Goal: Task Accomplishment & Management: Manage account settings

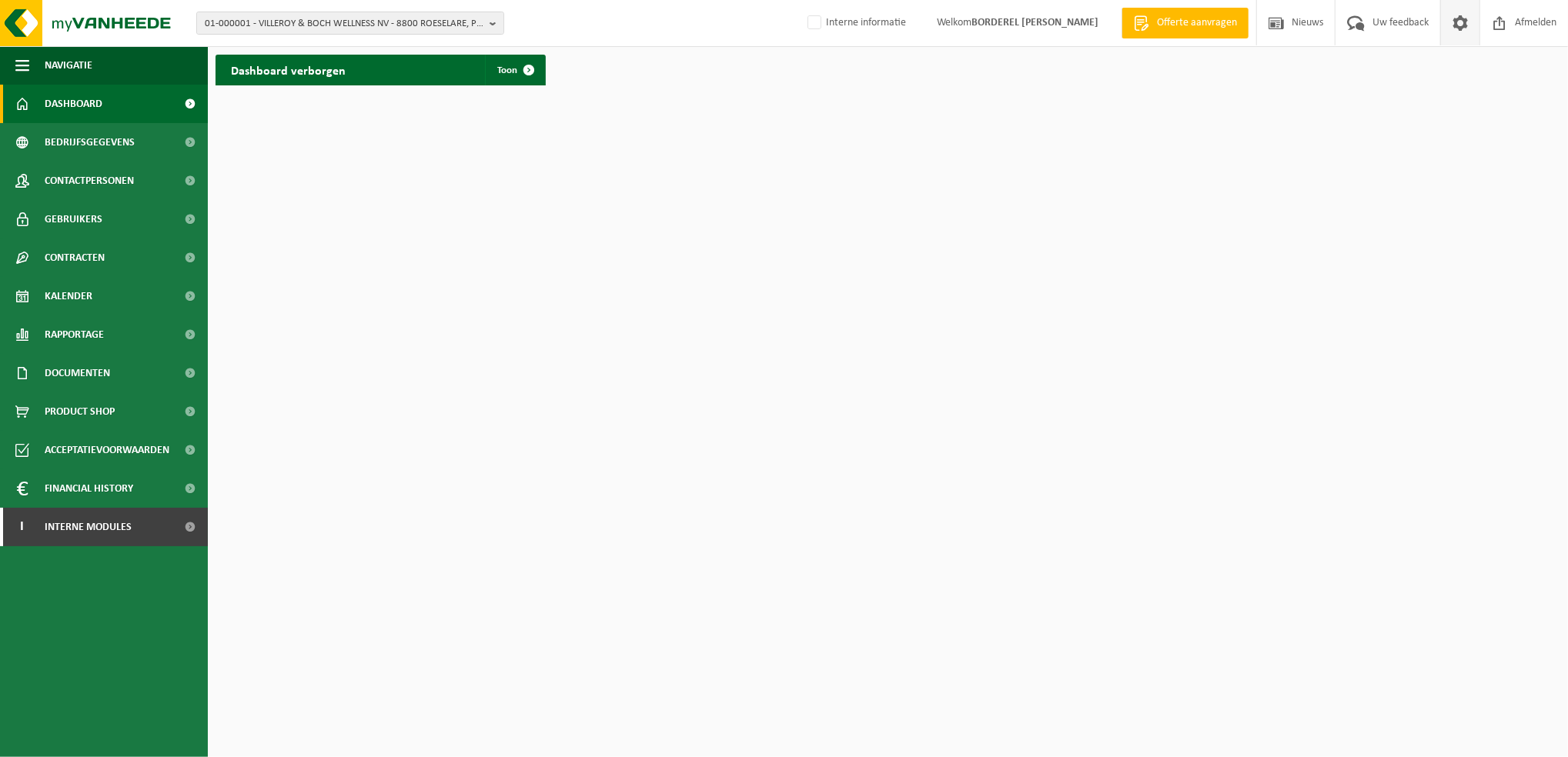
click at [1462, 20] on span at bounding box center [1460, 22] width 23 height 45
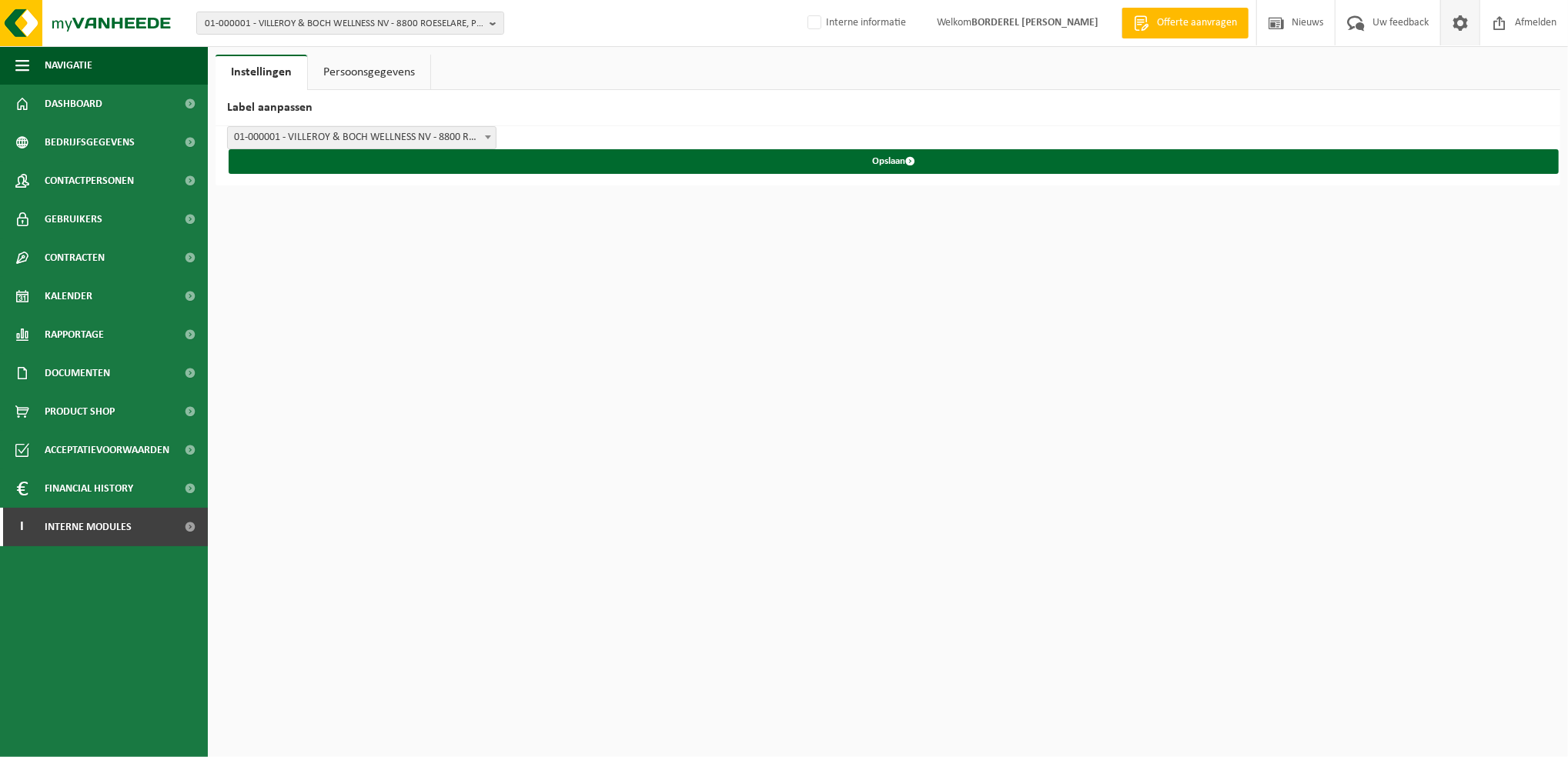
click at [365, 62] on link "Persoonsgegevens" at bounding box center [369, 72] width 122 height 35
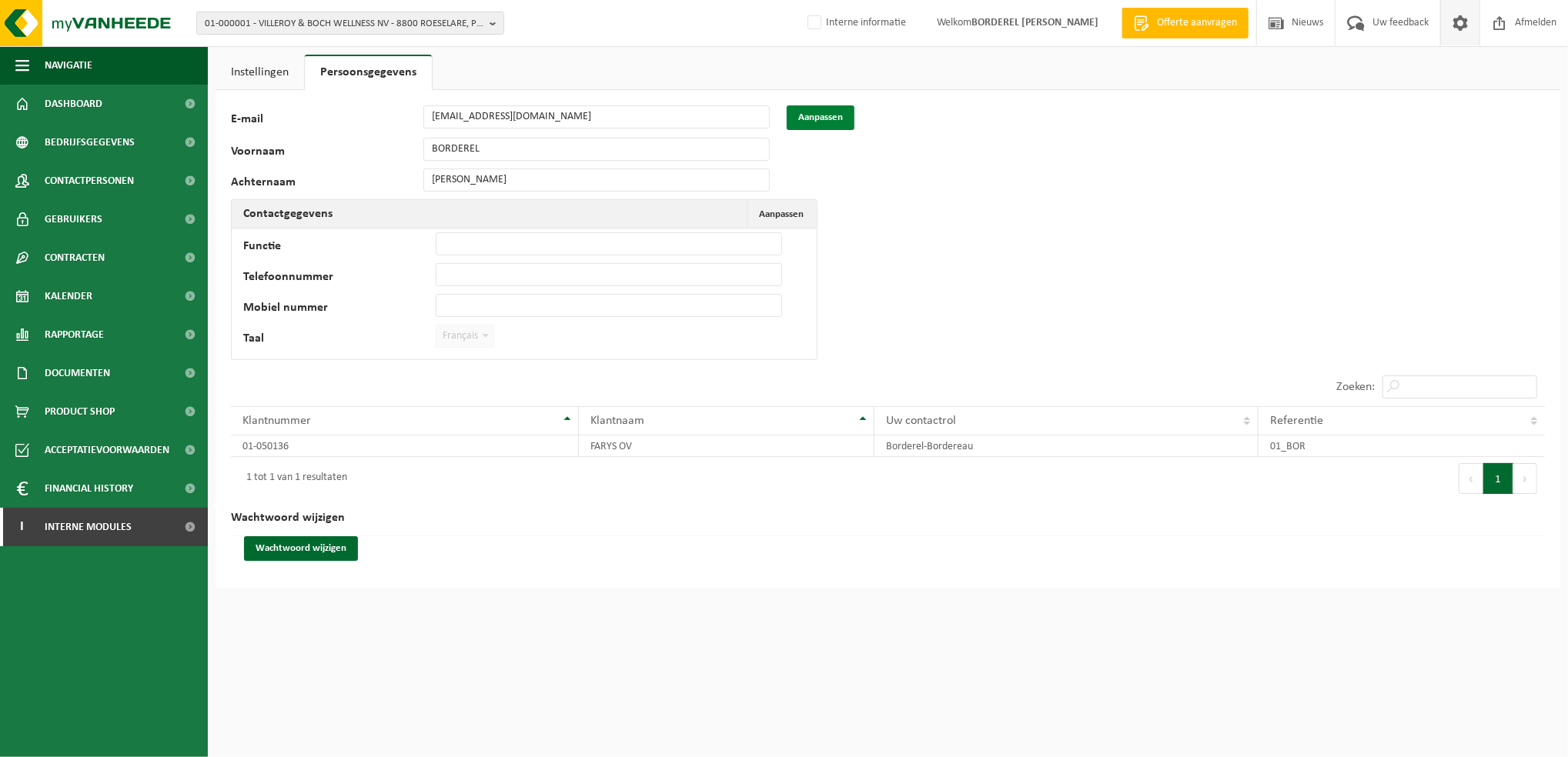
click at [809, 110] on button "Aanpassen" at bounding box center [820, 118] width 68 height 25
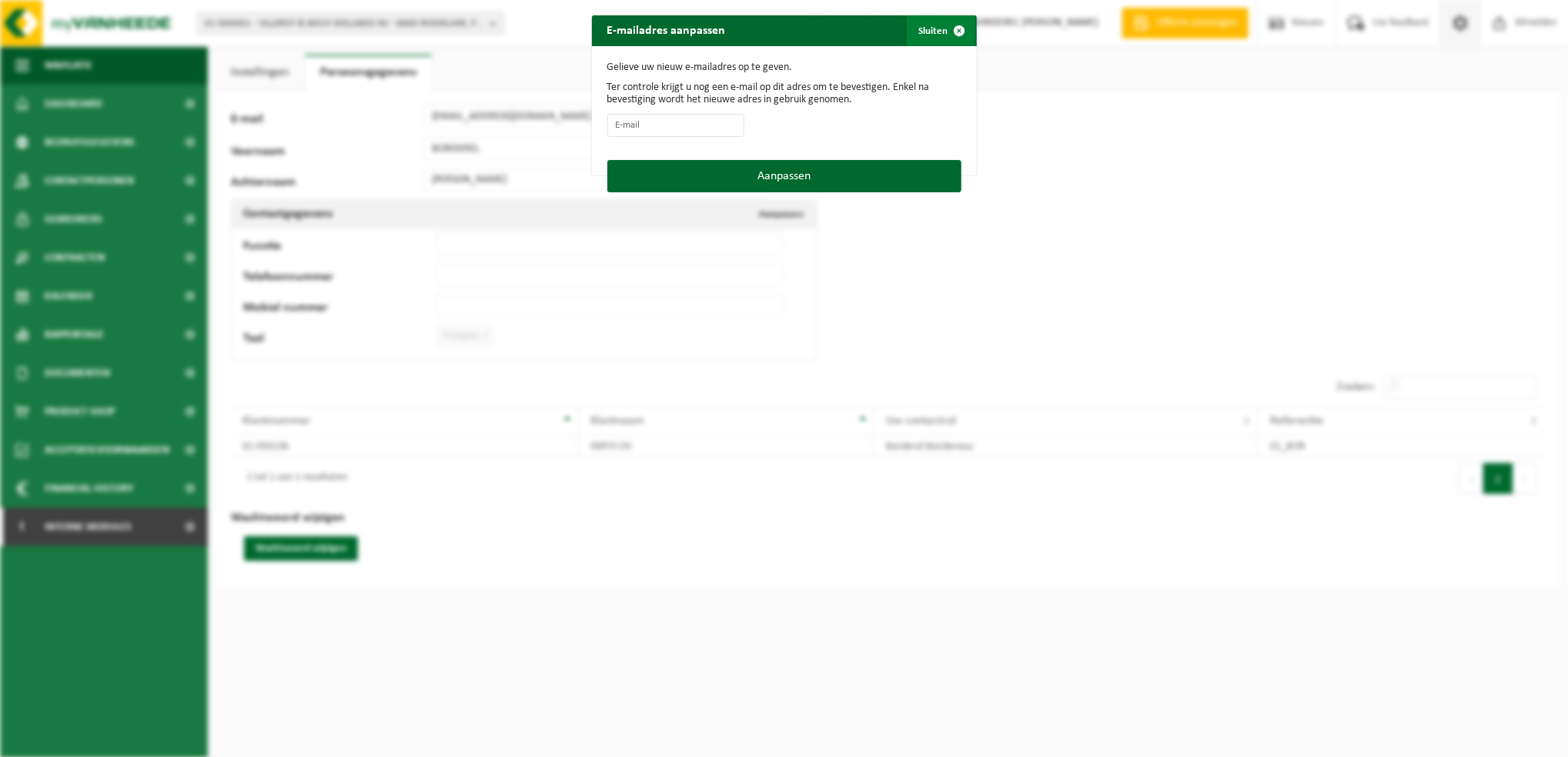
click at [933, 34] on button "Sluiten" at bounding box center [940, 31] width 68 height 31
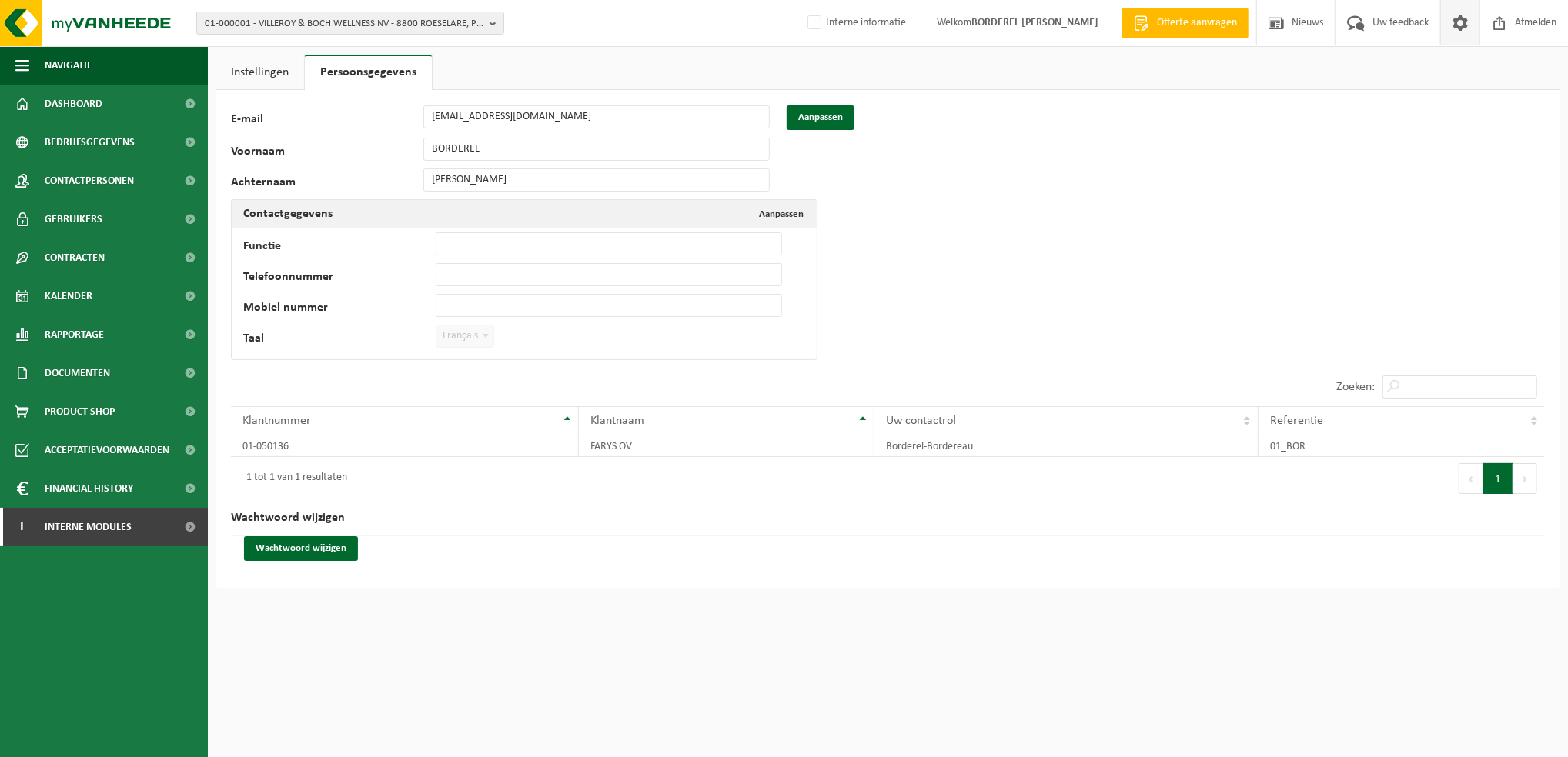
click at [271, 78] on link "Instellingen" at bounding box center [260, 72] width 89 height 35
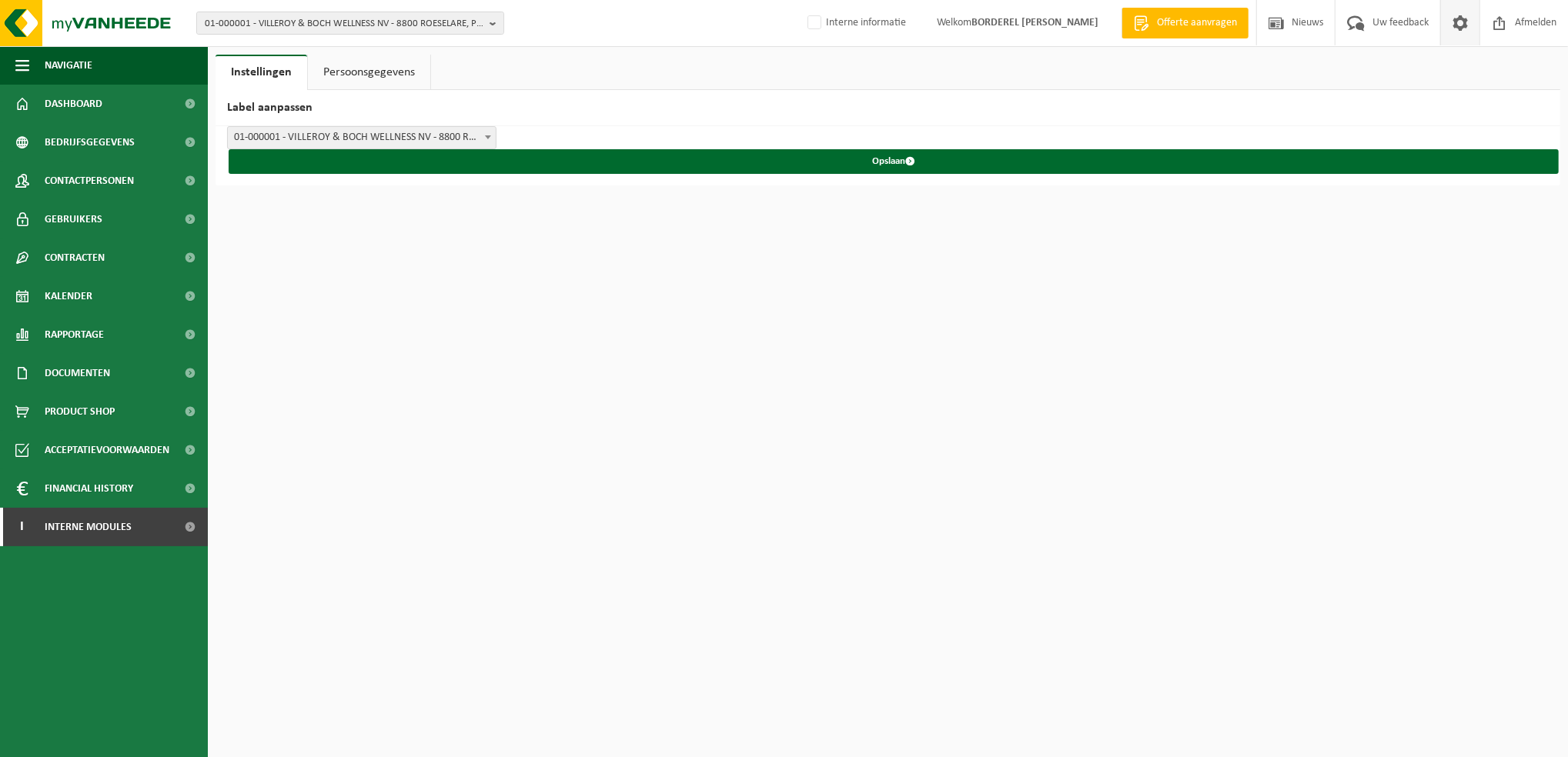
click at [372, 65] on link "Persoonsgegevens" at bounding box center [369, 72] width 122 height 35
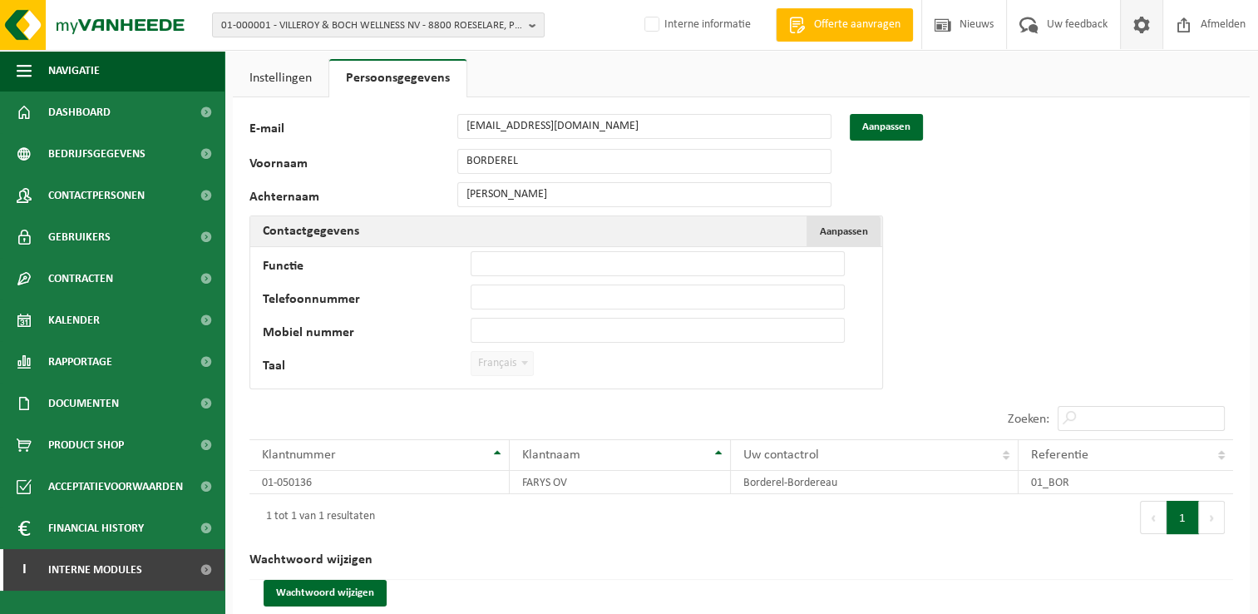
click at [851, 230] on span "Aanpassen" at bounding box center [844, 231] width 48 height 11
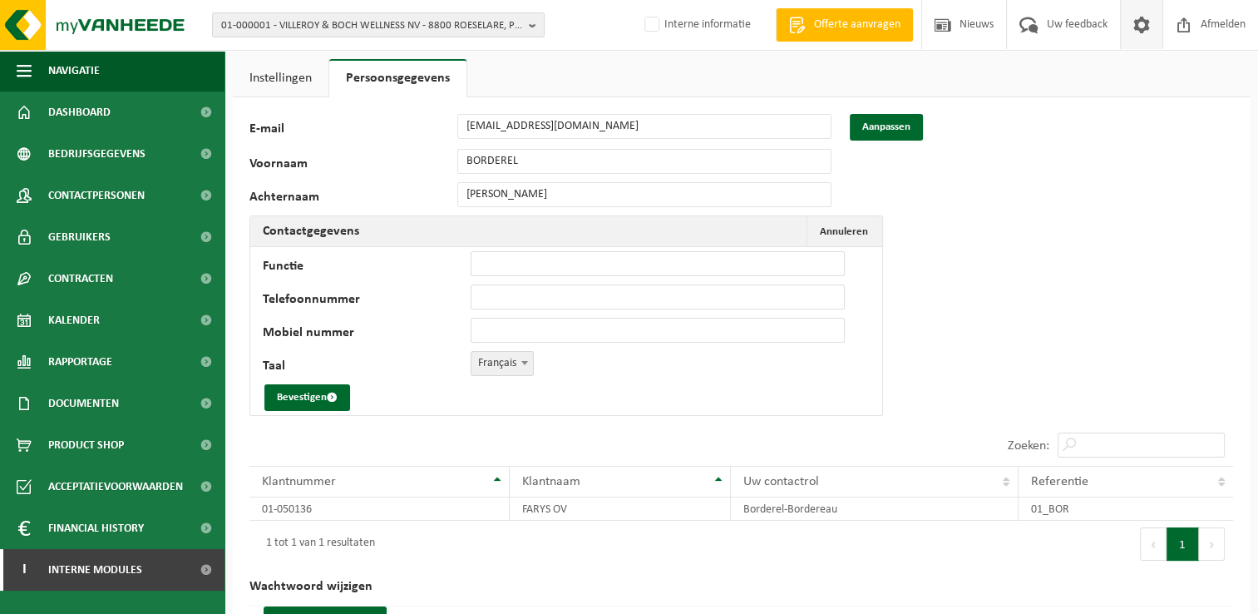
click at [502, 370] on span "Français" at bounding box center [502, 363] width 62 height 23
select select "0"
click at [316, 401] on button "Bevestigen" at bounding box center [307, 397] width 86 height 27
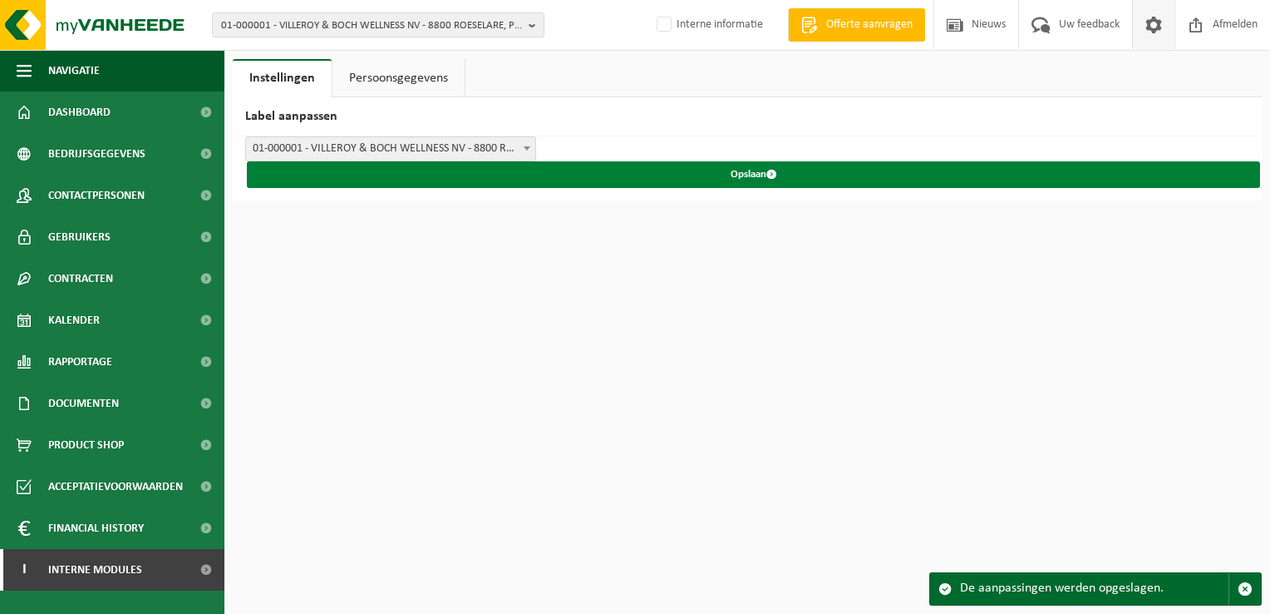
click at [764, 185] on button "Opslaan" at bounding box center [753, 174] width 1013 height 27
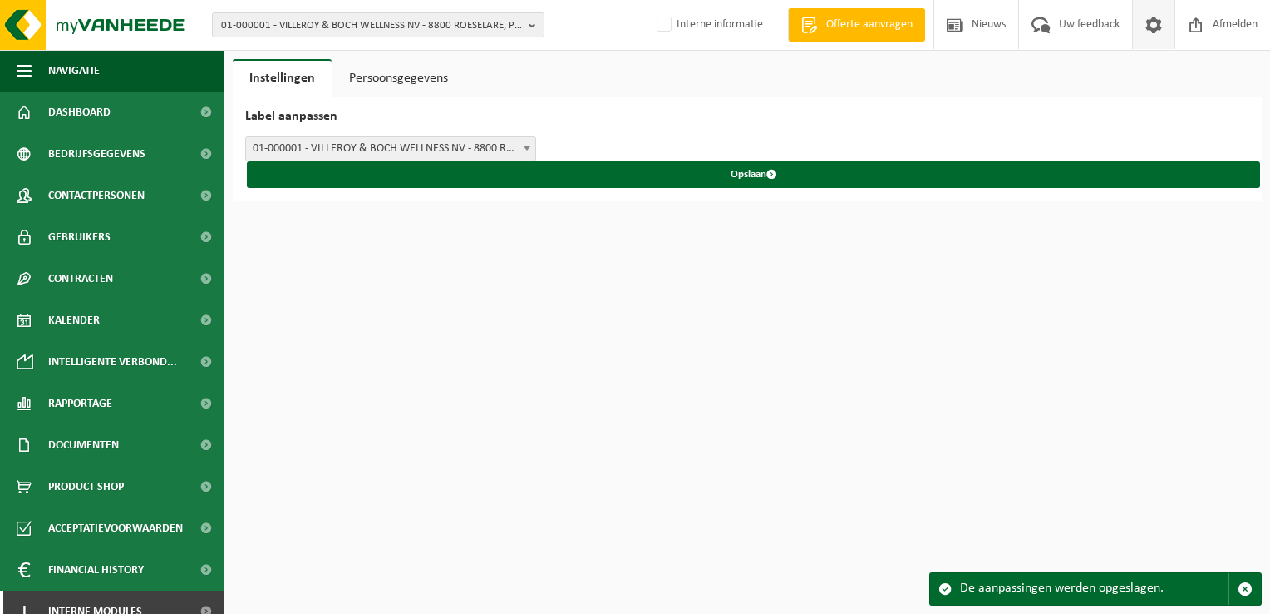
click at [762, 178] on button "Opslaan" at bounding box center [753, 174] width 1013 height 27
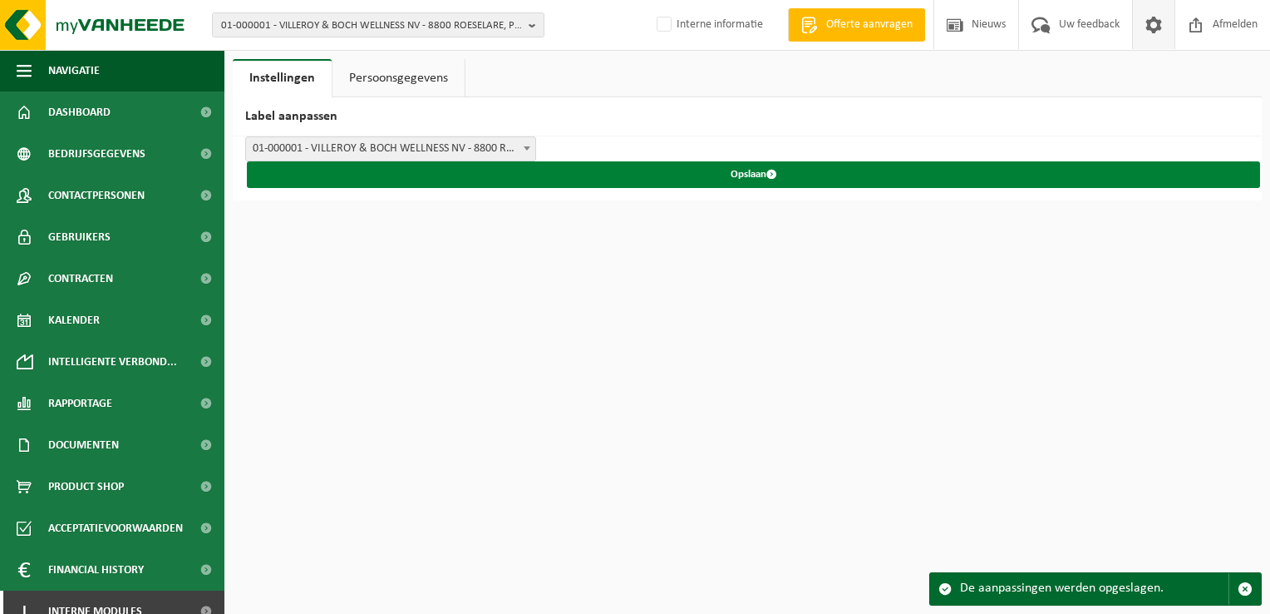
click at [758, 174] on button "Opslaan" at bounding box center [753, 174] width 1013 height 27
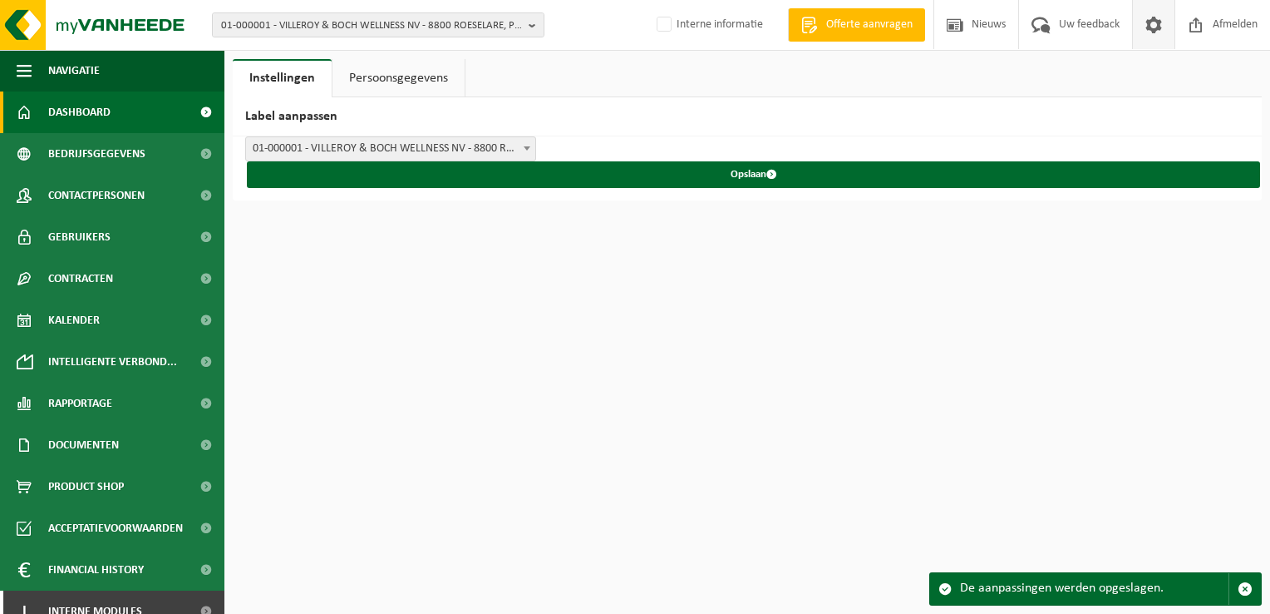
click at [92, 111] on span "Dashboard" at bounding box center [79, 112] width 62 height 42
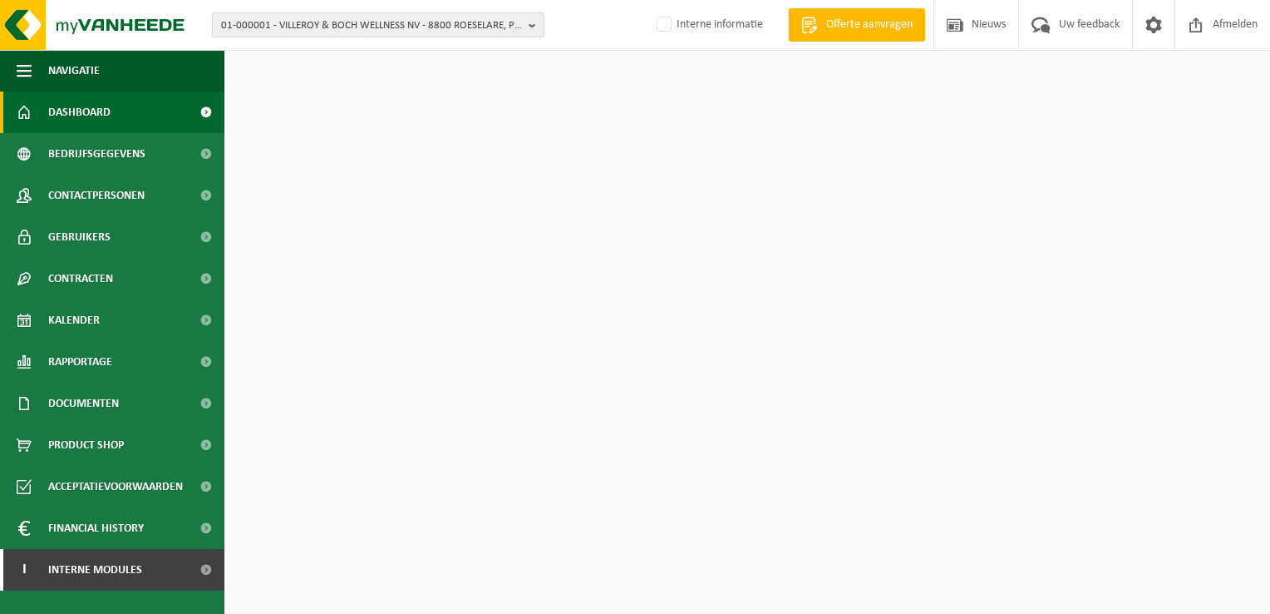
click at [239, 31] on span "01-000001 - VILLEROY & BOCH WELLNESS NV - 8800 ROESELARE, POPULIERSTRAAT 1" at bounding box center [371, 25] width 301 height 25
